Goal: Navigation & Orientation: Find specific page/section

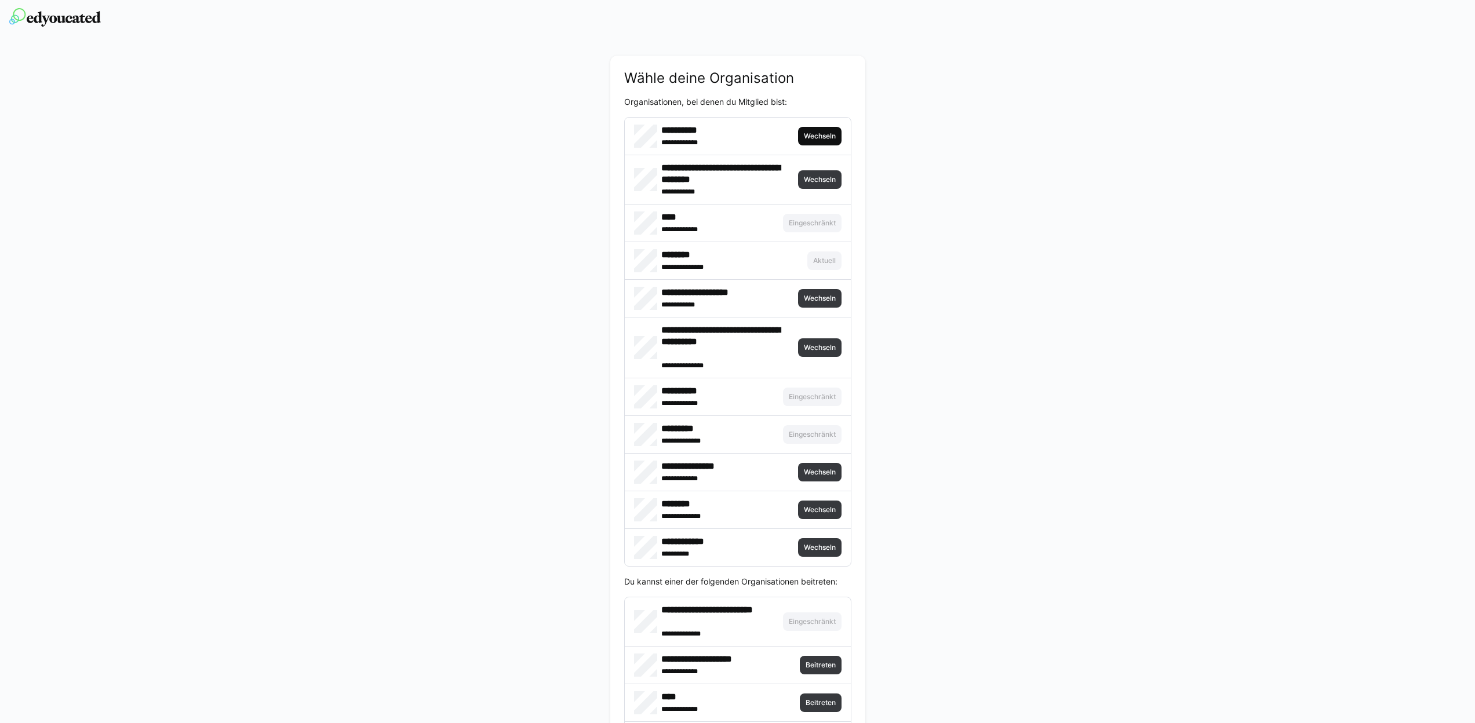
click at [813, 141] on span "Wechseln" at bounding box center [819, 136] width 43 height 19
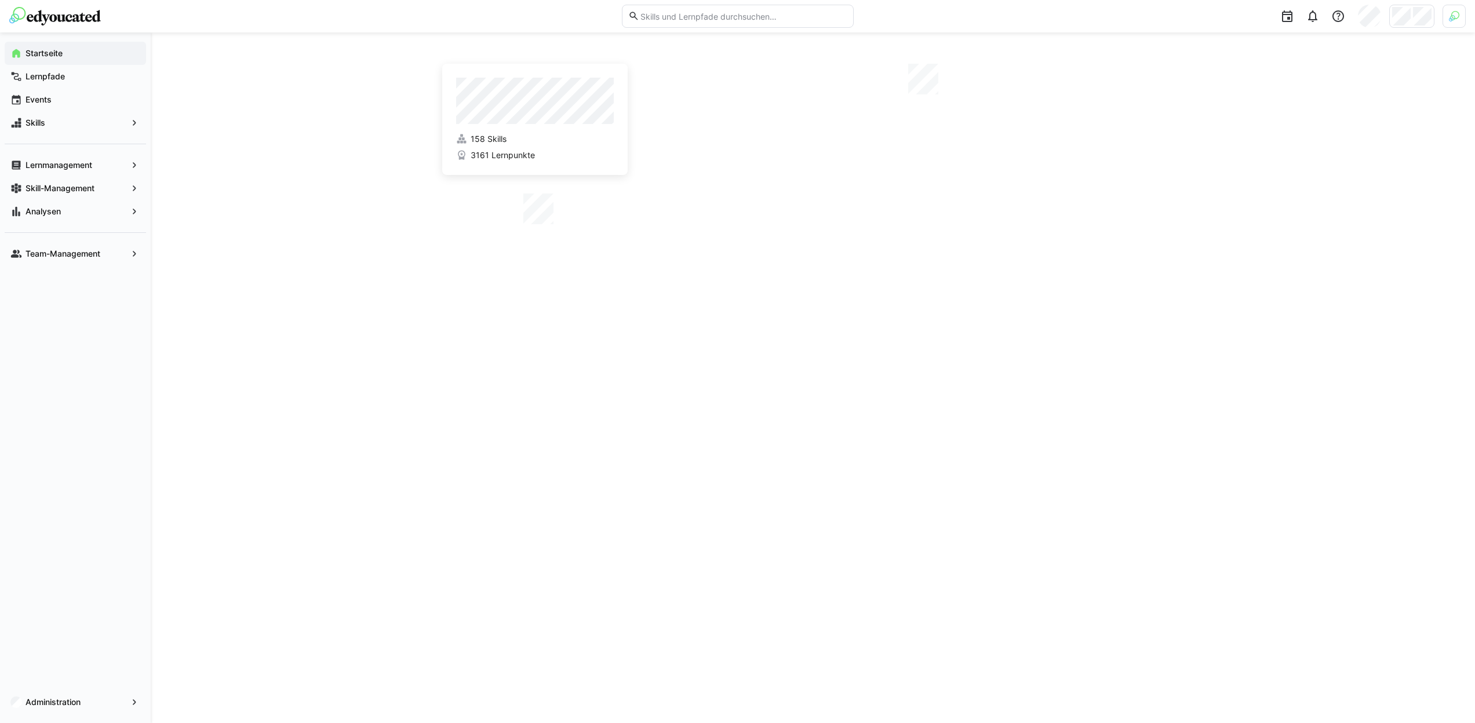
click at [1446, 21] on div at bounding box center [1453, 16] width 23 height 23
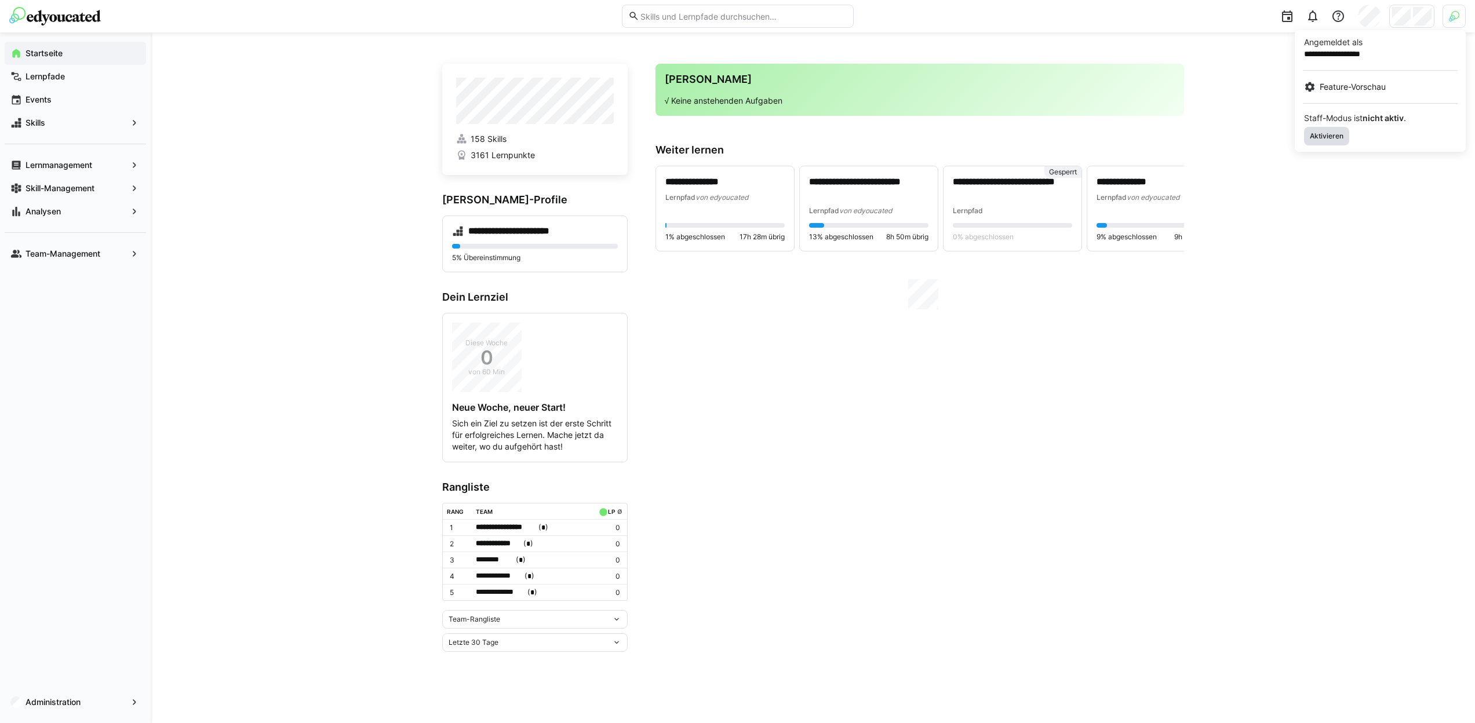
click at [1336, 132] on span "Aktivieren" at bounding box center [1326, 136] width 36 height 9
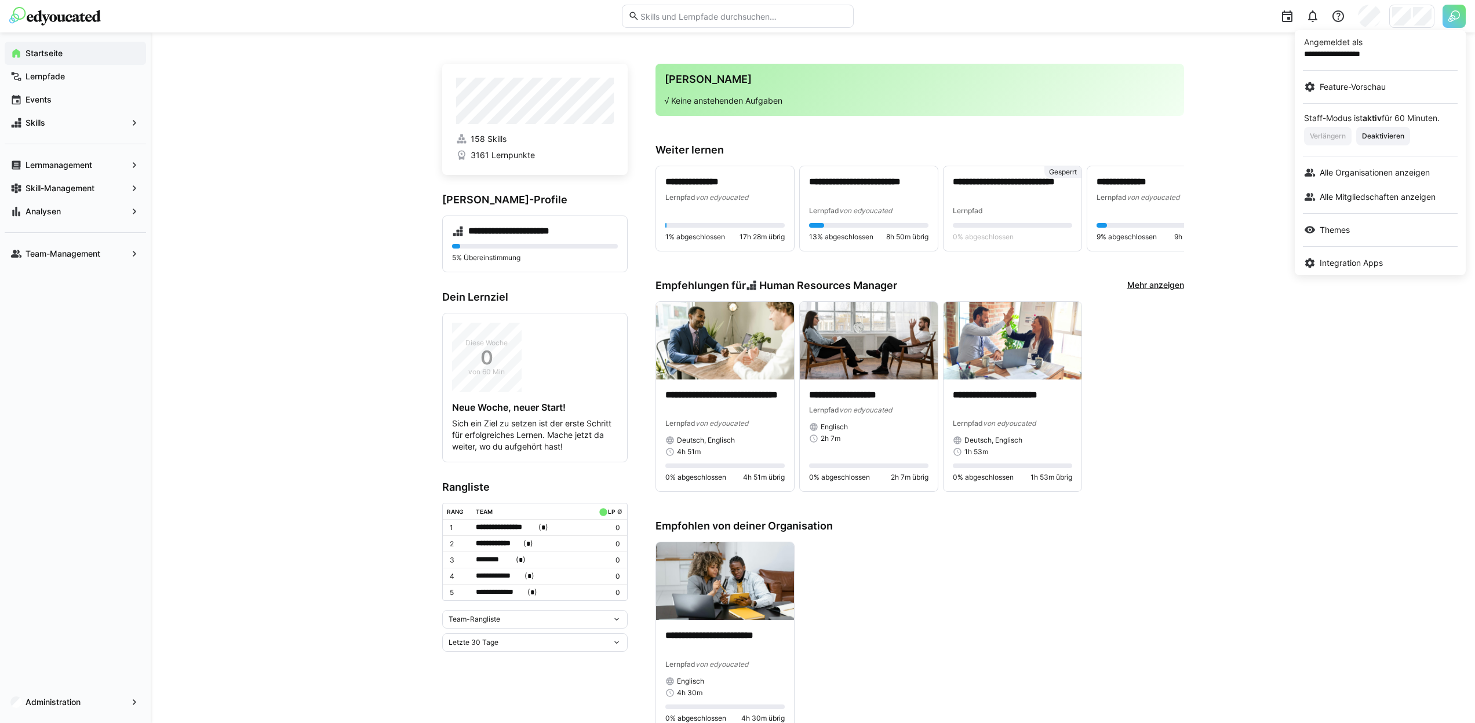
click at [1403, 19] on div at bounding box center [737, 361] width 1475 height 723
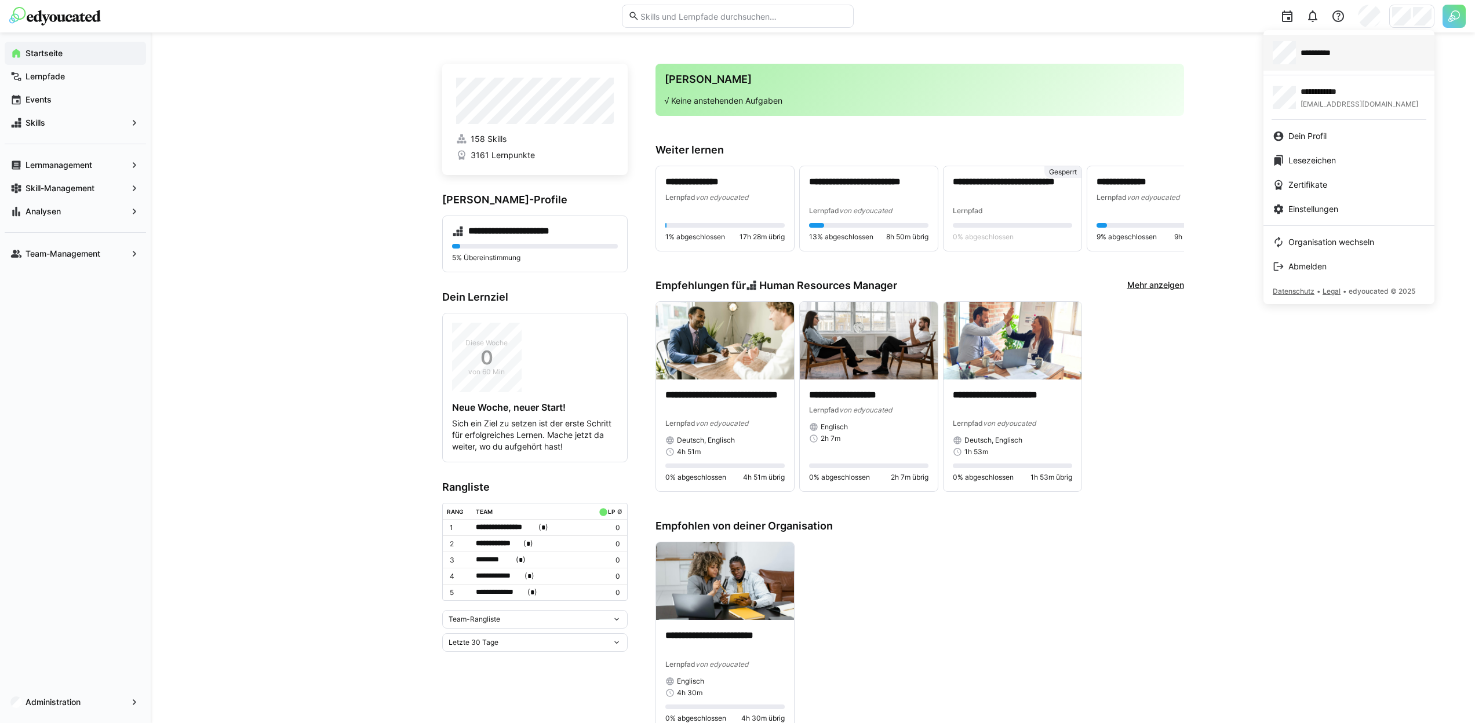
click at [1357, 61] on div "**********" at bounding box center [1348, 52] width 152 height 23
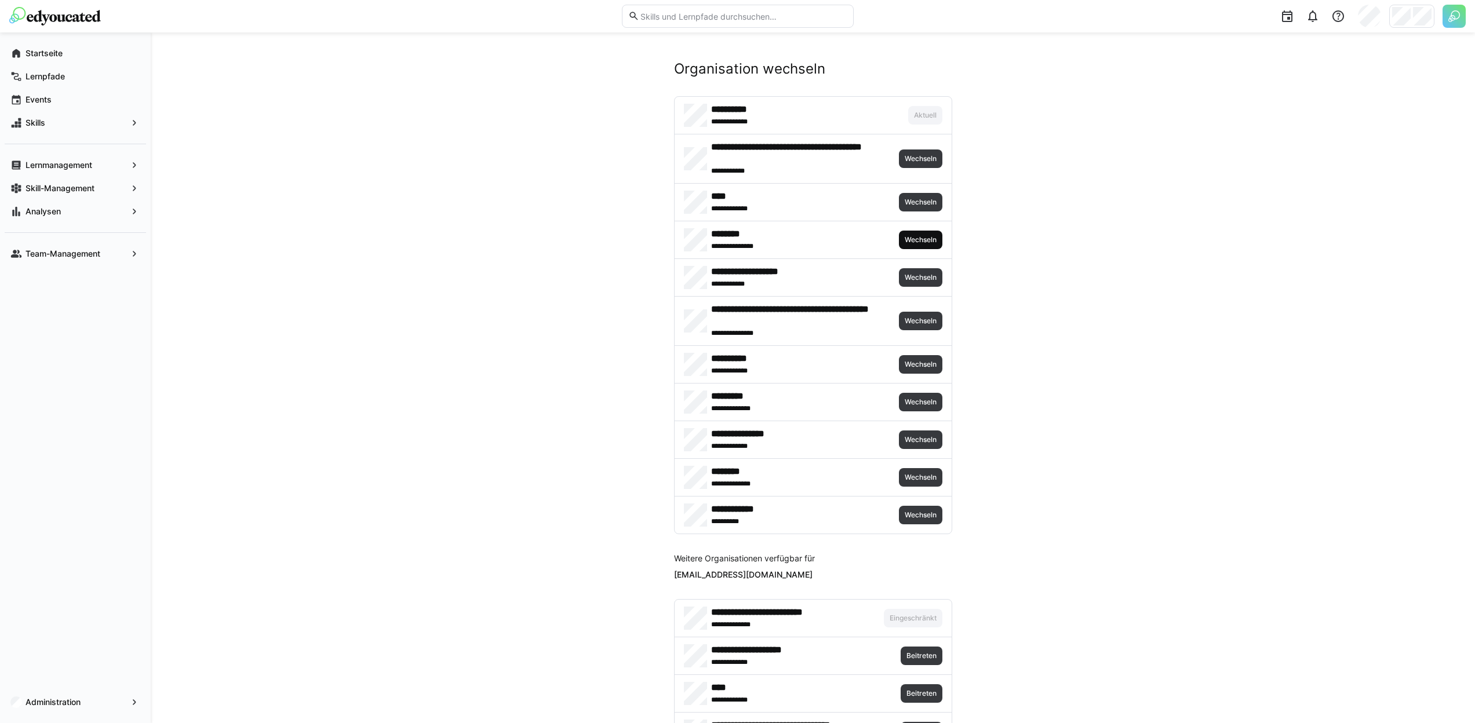
click at [916, 240] on span "Wechseln" at bounding box center [920, 239] width 34 height 9
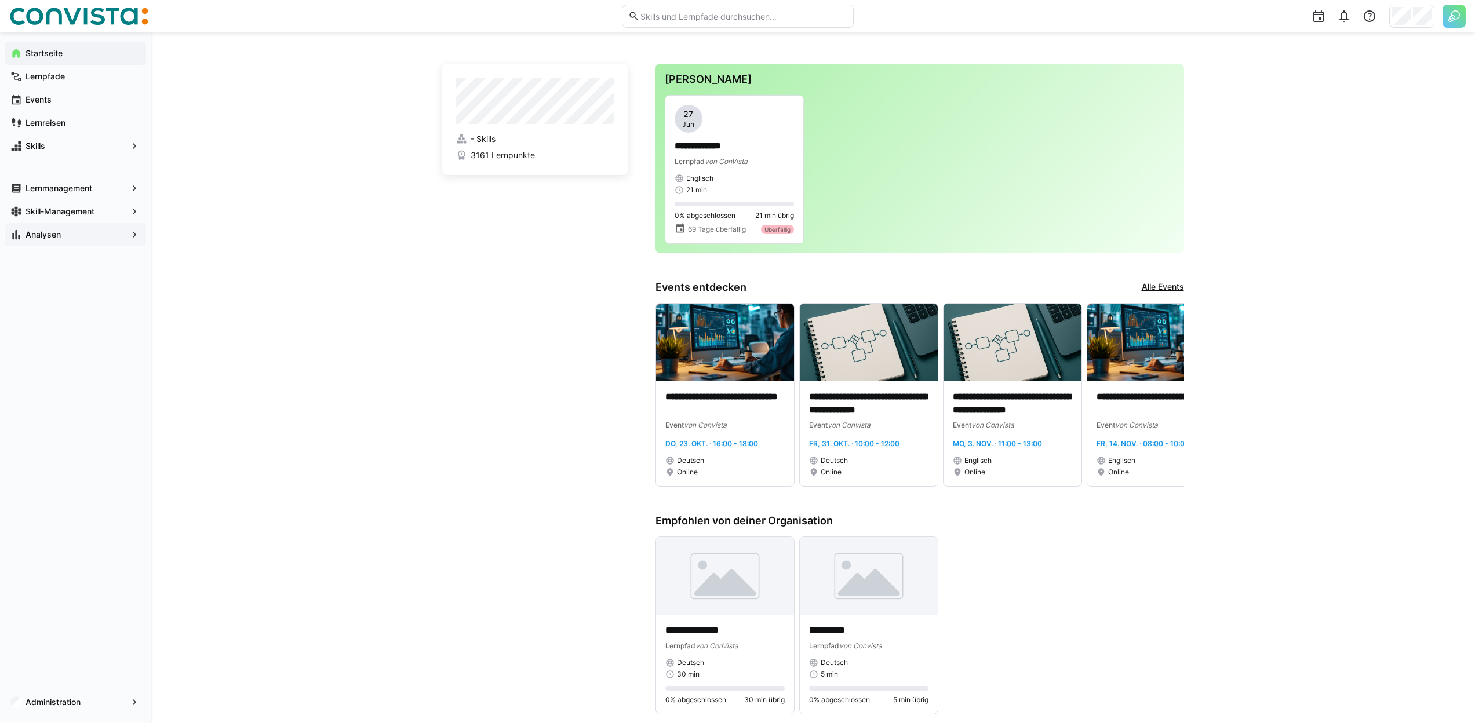
click at [78, 229] on span "Analysen" at bounding box center [75, 235] width 103 height 12
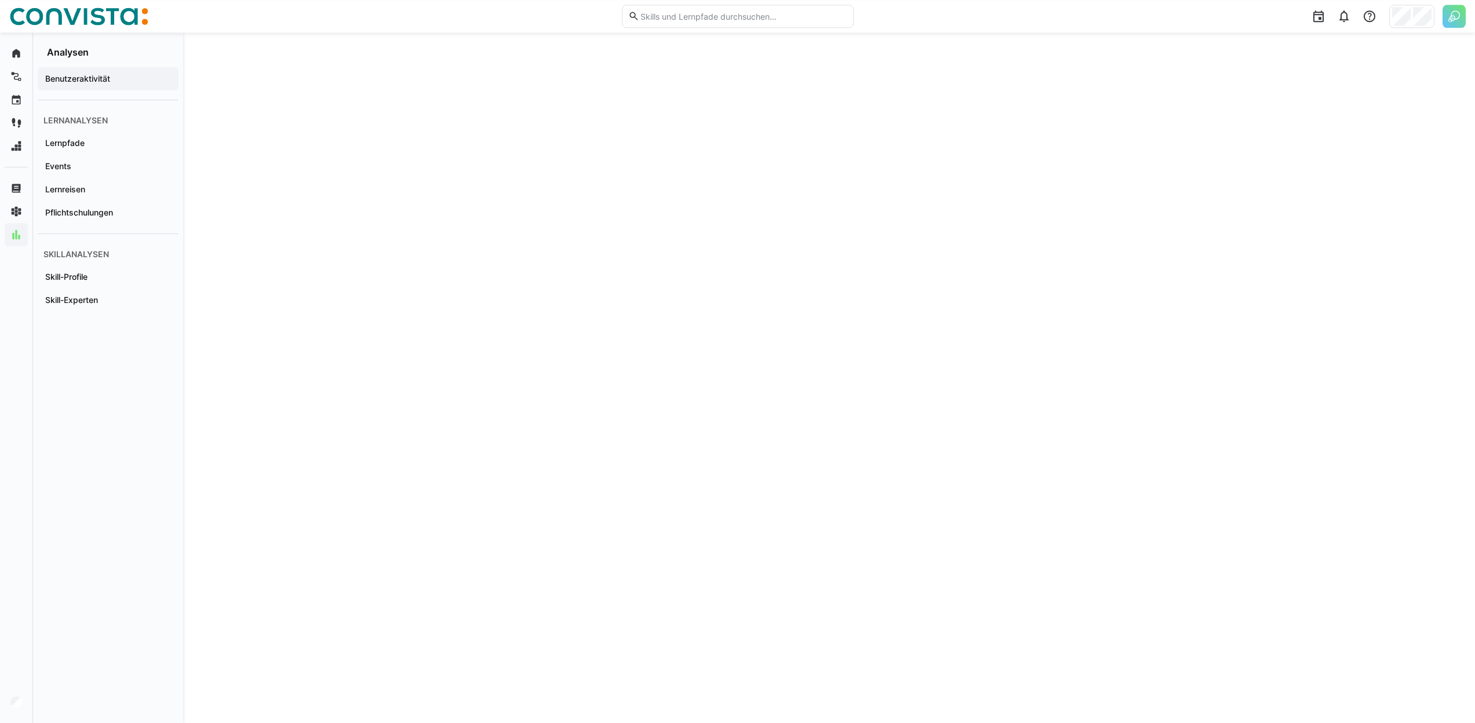
scroll to position [563, 0]
